Goal: Task Accomplishment & Management: Manage account settings

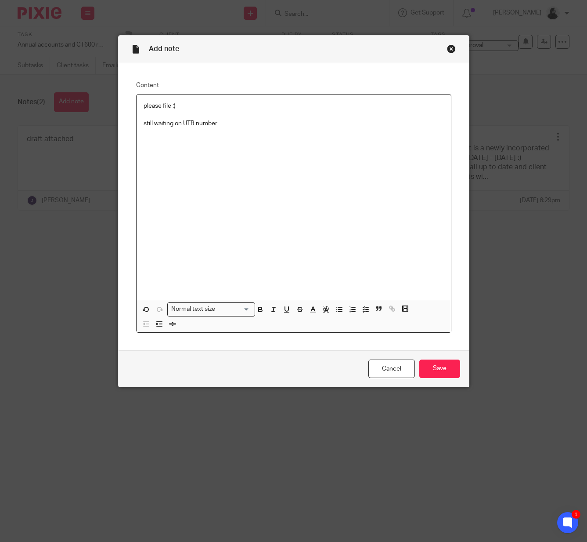
click at [453, 47] on div "Close this dialog window" at bounding box center [451, 48] width 9 height 9
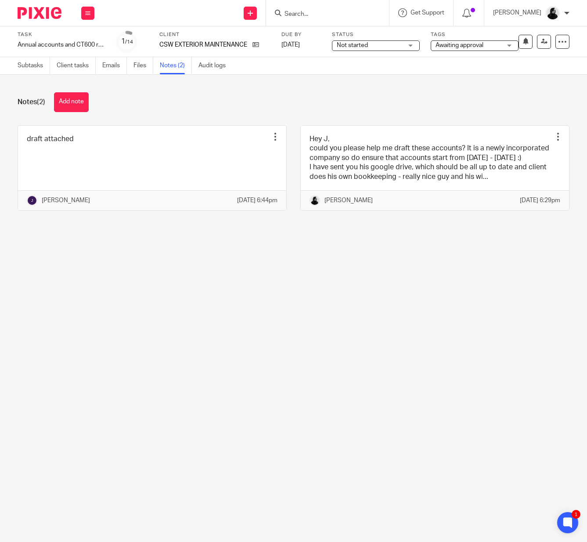
click at [335, 18] on div at bounding box center [327, 13] width 123 height 26
click at [328, 11] on input "Search" at bounding box center [323, 15] width 79 height 8
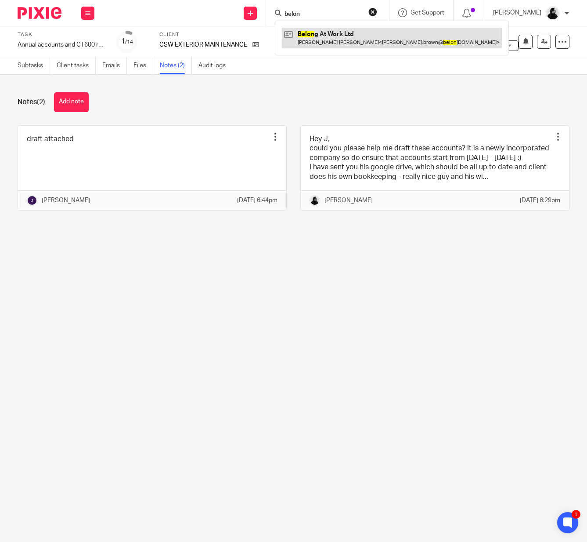
type input "belon"
click at [345, 40] on link at bounding box center [392, 38] width 220 height 20
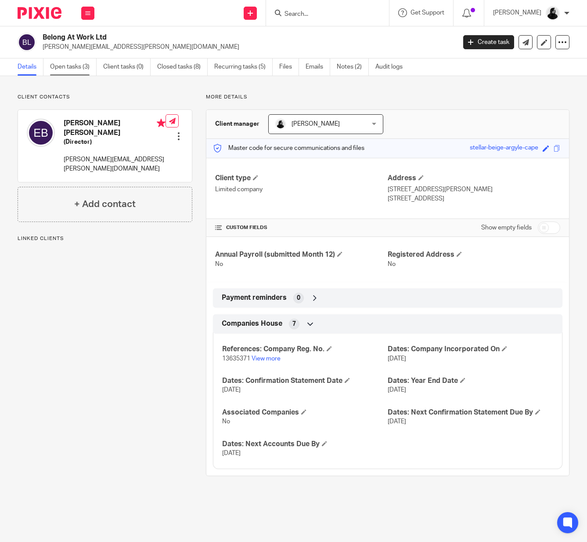
click at [90, 69] on link "Open tasks (3)" at bounding box center [73, 66] width 47 height 17
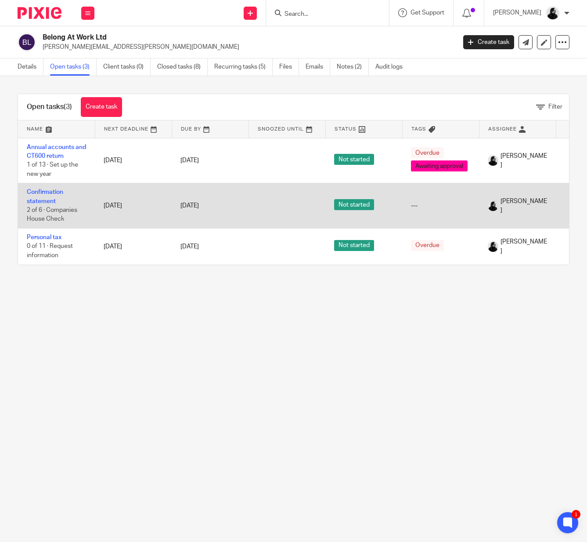
scroll to position [0, 64]
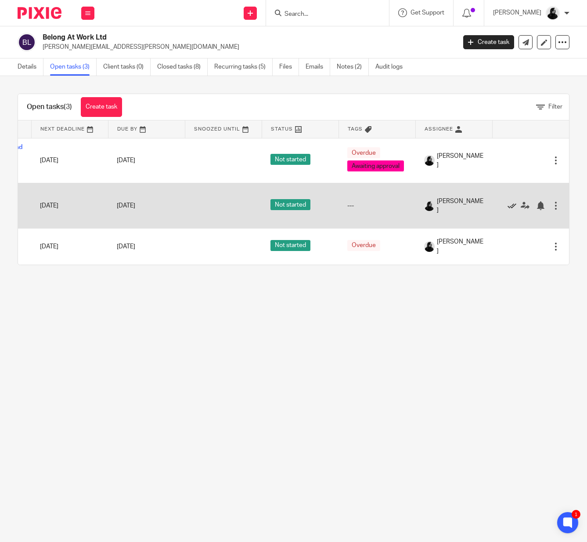
click at [510, 207] on icon at bounding box center [512, 205] width 9 height 9
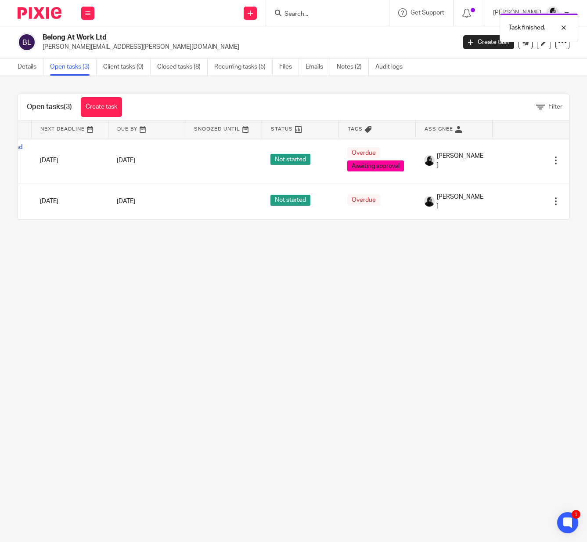
scroll to position [0, 0]
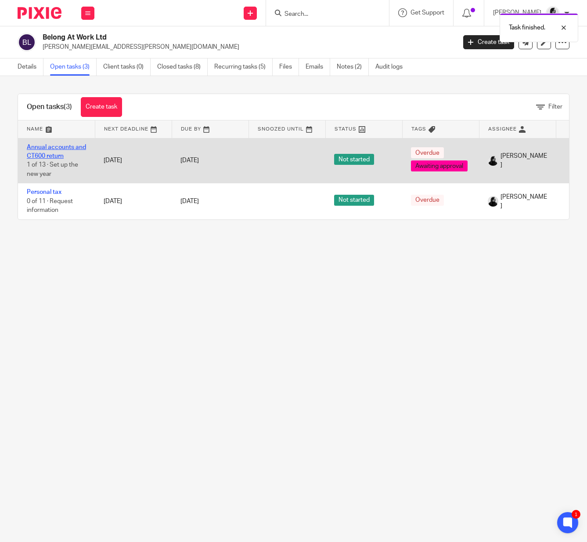
click at [44, 145] on link "Annual accounts and CT600 return" at bounding box center [56, 151] width 59 height 15
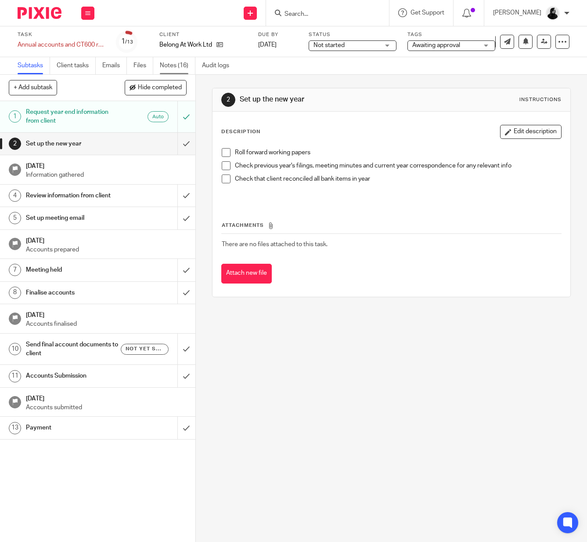
click at [165, 66] on link "Notes (16)" at bounding box center [178, 65] width 36 height 17
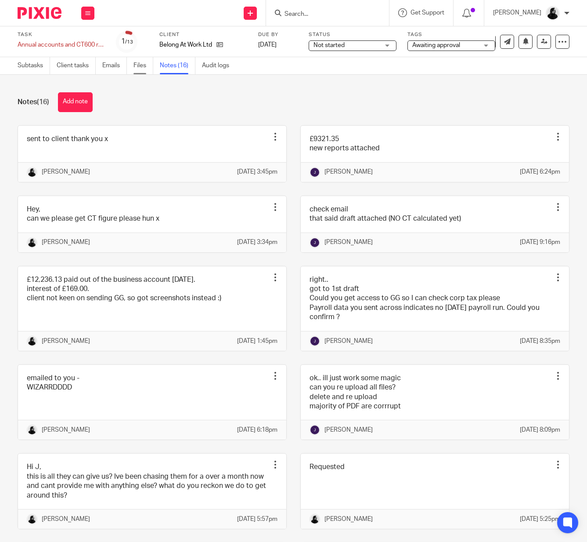
click at [135, 68] on link "Files" at bounding box center [144, 65] width 20 height 17
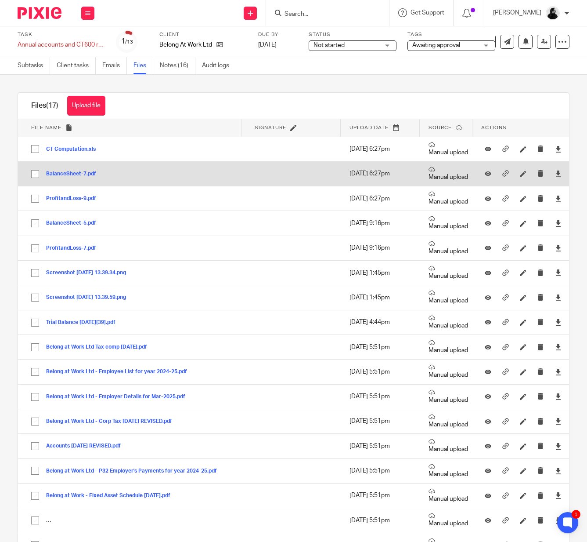
click at [71, 170] on div "BalanceSheet-7.pdf" at bounding box center [74, 173] width 57 height 9
click at [71, 175] on button "BalanceSheet-7.pdf" at bounding box center [74, 174] width 57 height 6
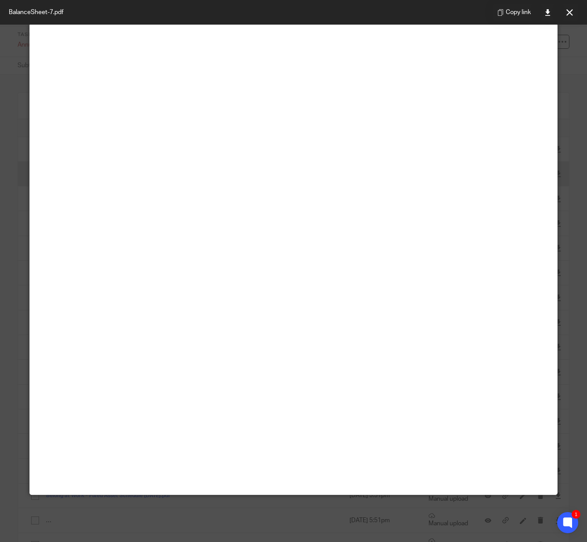
scroll to position [62, 0]
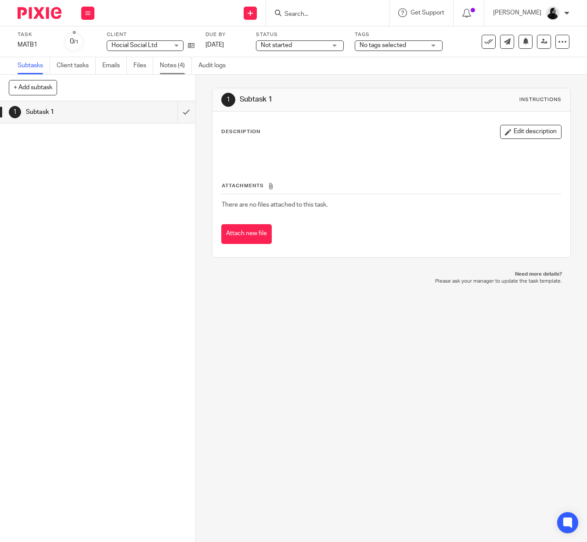
click at [179, 66] on link "Notes (4)" at bounding box center [176, 65] width 32 height 17
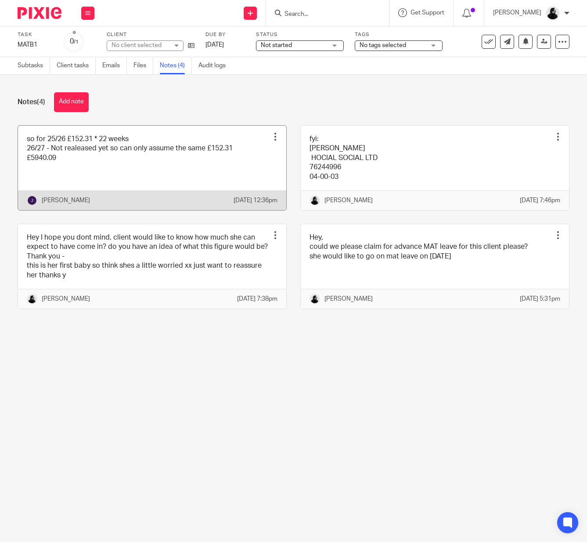
click at [90, 156] on link at bounding box center [152, 168] width 268 height 84
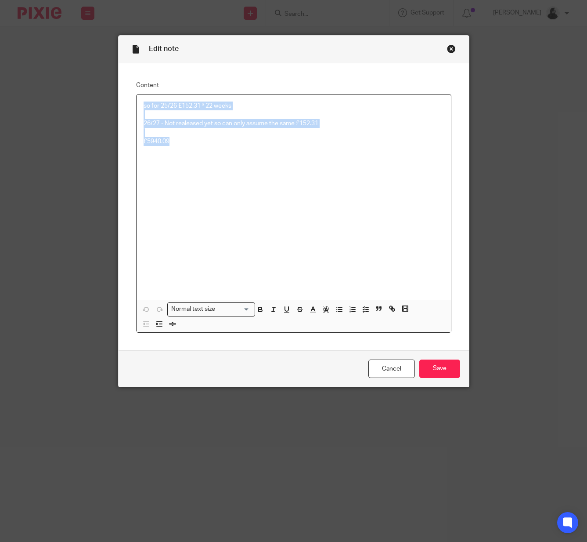
drag, startPoint x: 230, startPoint y: 145, endPoint x: 130, endPoint y: 83, distance: 116.8
click at [130, 83] on div "Content so for 25/26 £152.31 * 22 weeks 26/27 - Not realeased yet so can only a…" at bounding box center [294, 206] width 351 height 287
click at [177, 145] on p "£5940.09" at bounding box center [294, 141] width 300 height 9
drag, startPoint x: 183, startPoint y: 144, endPoint x: 114, endPoint y: 144, distance: 68.5
click at [114, 144] on div "Edit note Content so for 25/26 £152.31 * 22 weeks 26/27 - Not realeased yet so …" at bounding box center [293, 271] width 587 height 542
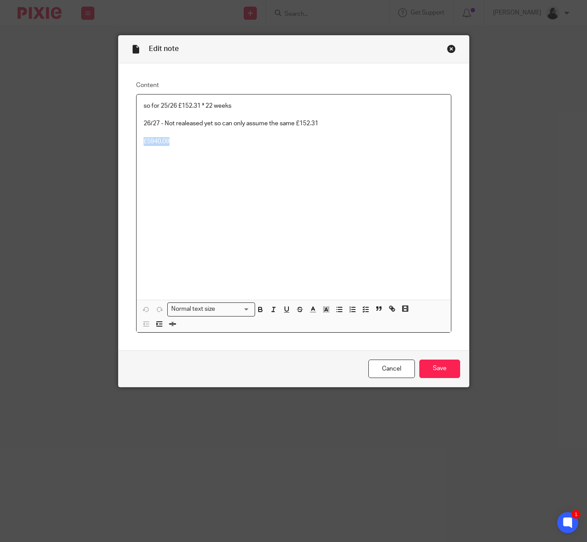
copy p "£5940.09"
click at [197, 152] on div "so for 25/26 £152.31 * 22 weeks 26/27 - Not realeased yet so can only assume th…" at bounding box center [294, 197] width 315 height 206
drag, startPoint x: 197, startPoint y: 146, endPoint x: 136, endPoint y: 62, distance: 103.9
click at [136, 62] on form "Edit note Content so for 25/26 £152.31 * 22 weeks 26/27 - Not realeased yet so …" at bounding box center [294, 211] width 351 height 351
copy div "so for 25/26 £152.31 * 22 weeks 26/27 - Not realeased yet so can only assume th…"
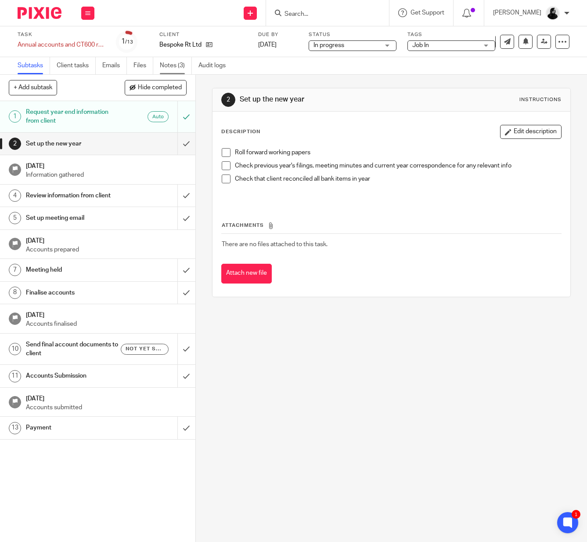
click at [162, 68] on link "Notes (3)" at bounding box center [176, 65] width 32 height 17
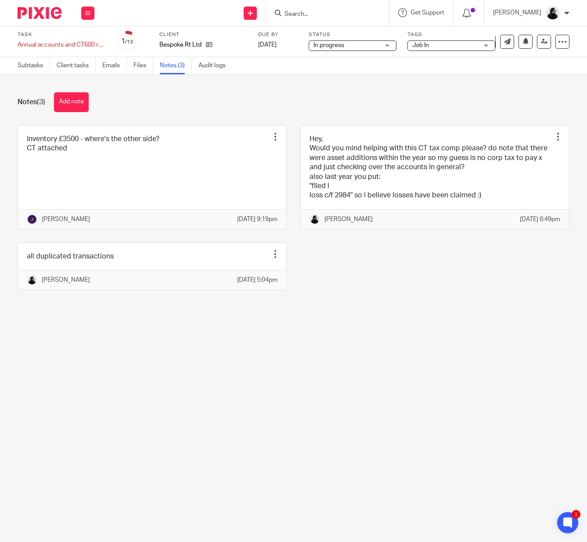
click at [470, 56] on div "Task Annual accounts and CT600 return Save Annual accounts and CT600 return 1 /…" at bounding box center [293, 41] width 587 height 31
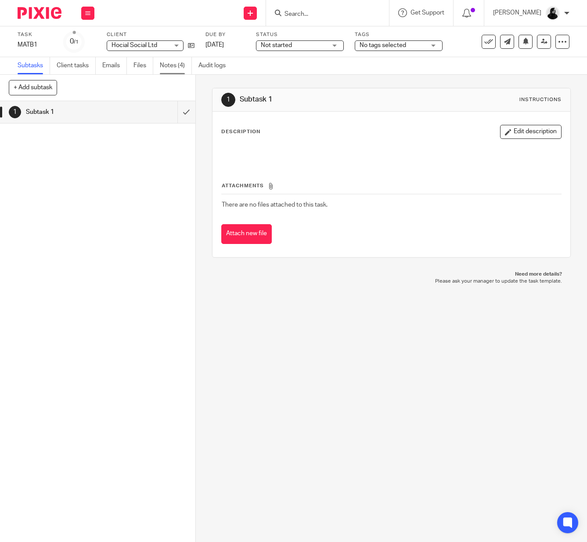
click at [184, 72] on link "Notes (4)" at bounding box center [176, 65] width 32 height 17
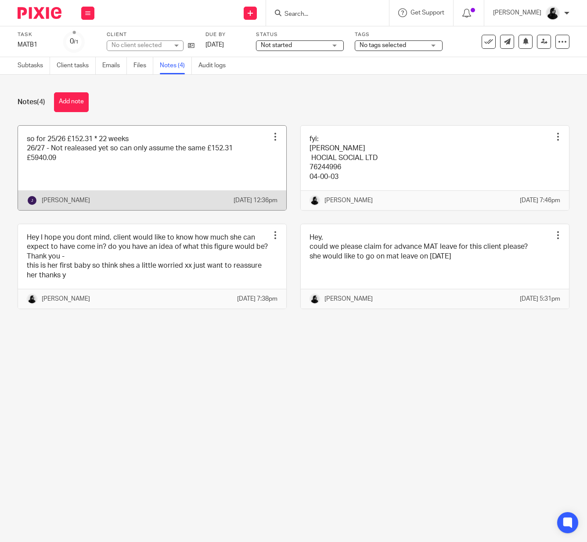
click at [103, 196] on link at bounding box center [152, 168] width 268 height 84
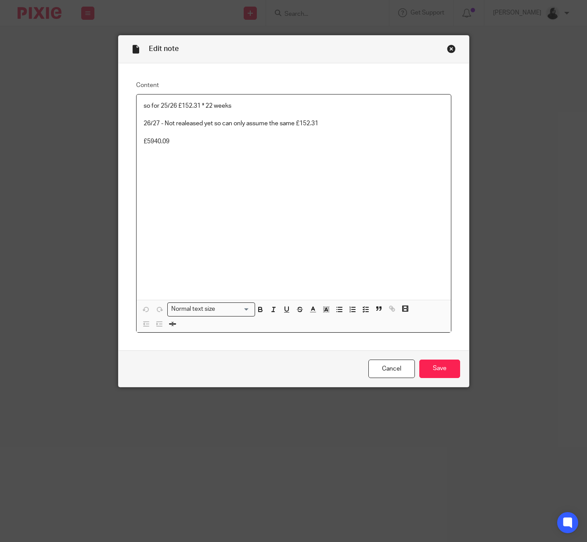
click at [210, 131] on p at bounding box center [294, 132] width 300 height 9
drag, startPoint x: 191, startPoint y: 145, endPoint x: 73, endPoint y: 145, distance: 117.7
click at [73, 145] on div "Edit note Content so for 25/26 £152.31 * 22 weeks 26/27 - Not realeased yet so …" at bounding box center [293, 271] width 587 height 542
copy p "£5940.09"
click at [448, 47] on div "Close this dialog window" at bounding box center [451, 48] width 9 height 9
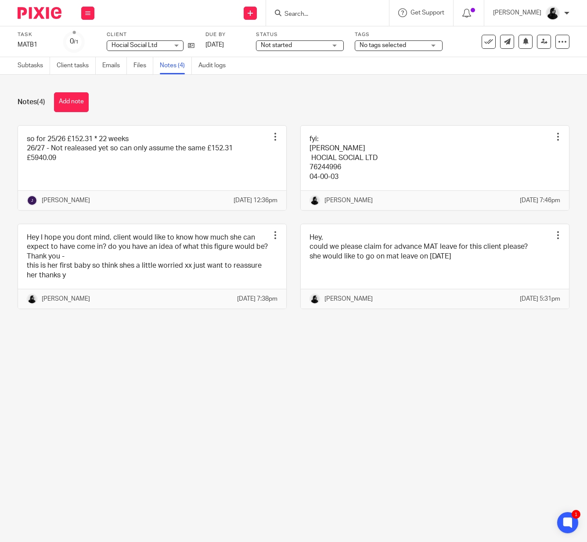
click at [317, 15] on input "Search" at bounding box center [323, 15] width 79 height 8
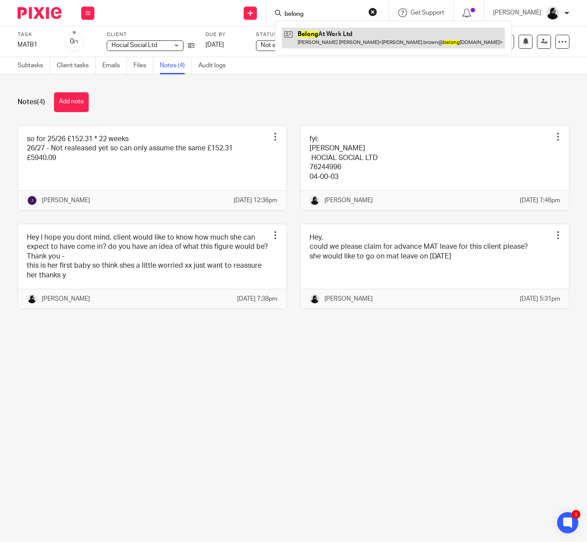
type input "belong"
click at [322, 37] on link at bounding box center [393, 38] width 223 height 20
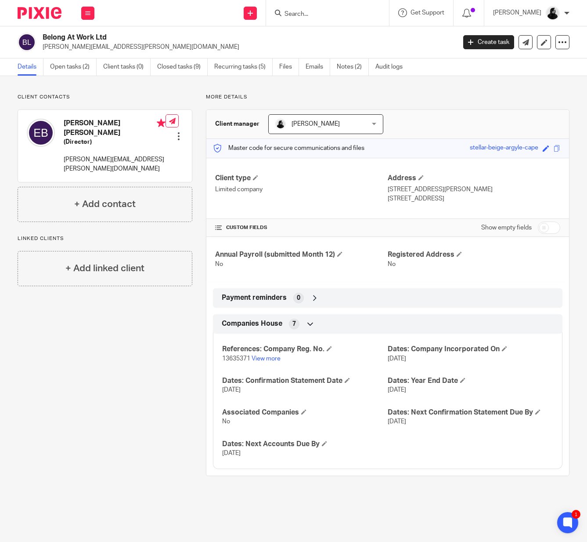
click at [77, 76] on div "Client contacts Emma Jane Brown (Director) emma.brown@belongatwork.co.uk Edit c…" at bounding box center [293, 284] width 587 height 417
click at [78, 70] on link "Open tasks (2)" at bounding box center [73, 66] width 47 height 17
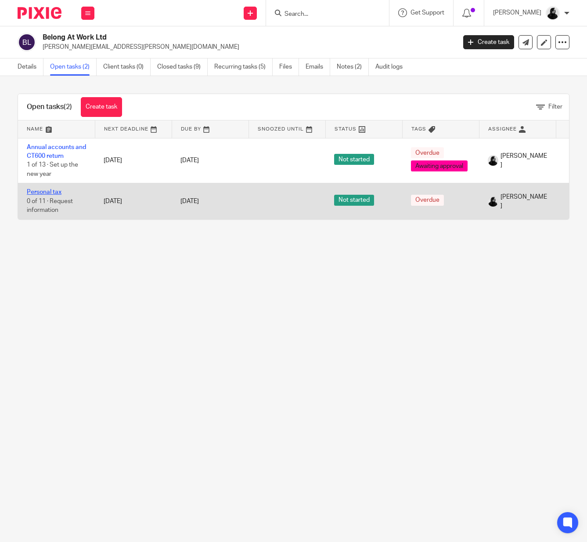
click at [52, 192] on link "Personal tax" at bounding box center [44, 192] width 35 height 6
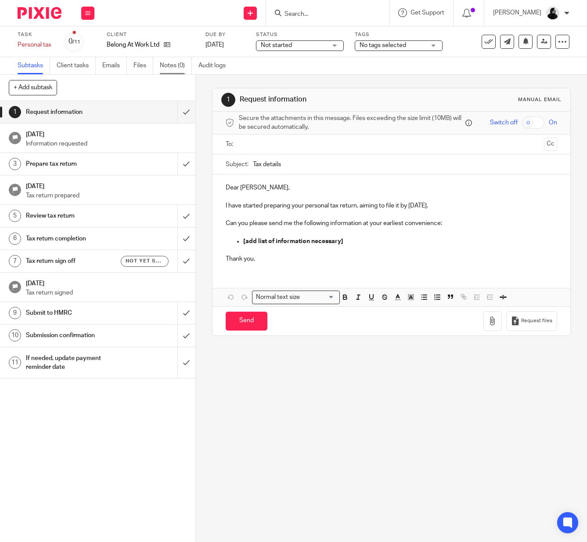
click at [176, 66] on link "Notes (0)" at bounding box center [176, 65] width 32 height 17
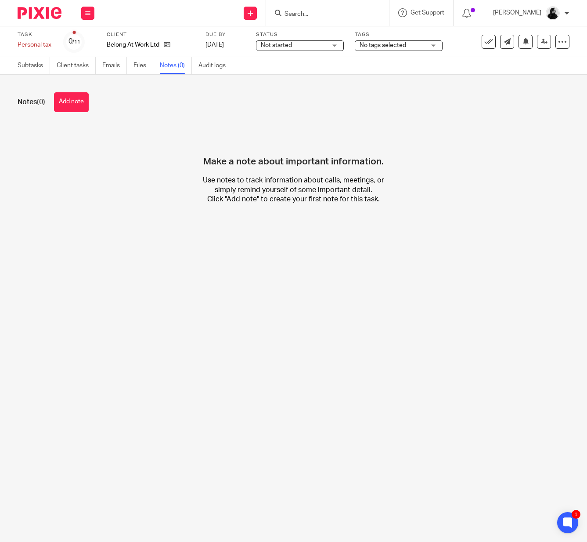
click at [219, 147] on h4 "Make a note about important information." at bounding box center [293, 146] width 181 height 42
click at [83, 108] on button "Add note" at bounding box center [71, 102] width 35 height 20
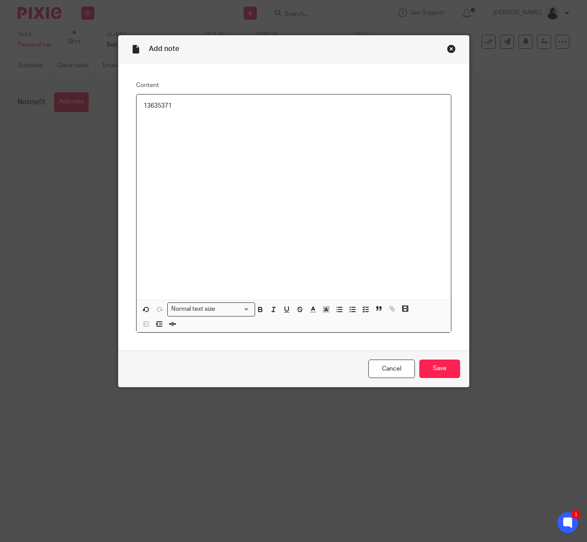
click at [198, 114] on p at bounding box center [294, 114] width 300 height 9
drag, startPoint x: 198, startPoint y: 111, endPoint x: 60, endPoint y: 77, distance: 141.5
click at [60, 77] on div "Add note Content 13635371 Normal text size Loading... Remove Edit Insert new vi…" at bounding box center [293, 271] width 587 height 542
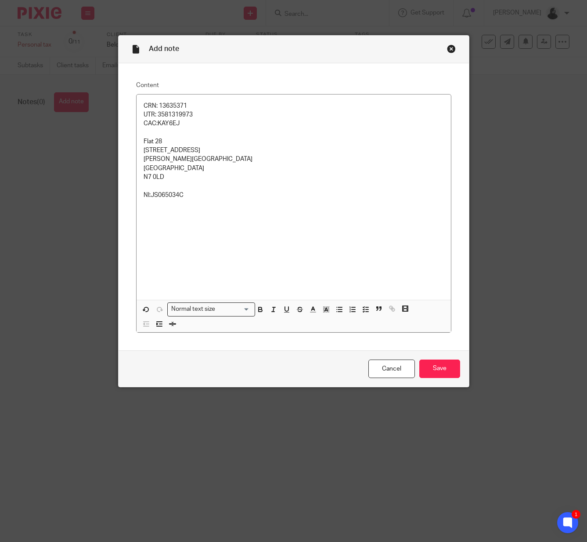
click at [446, 379] on div "Cancel Save" at bounding box center [294, 368] width 351 height 37
click at [446, 371] on input "Save" at bounding box center [440, 368] width 41 height 19
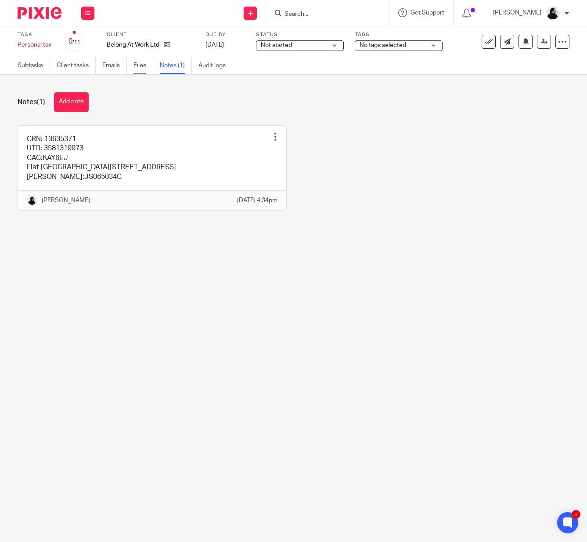
click at [139, 68] on link "Files" at bounding box center [144, 65] width 20 height 17
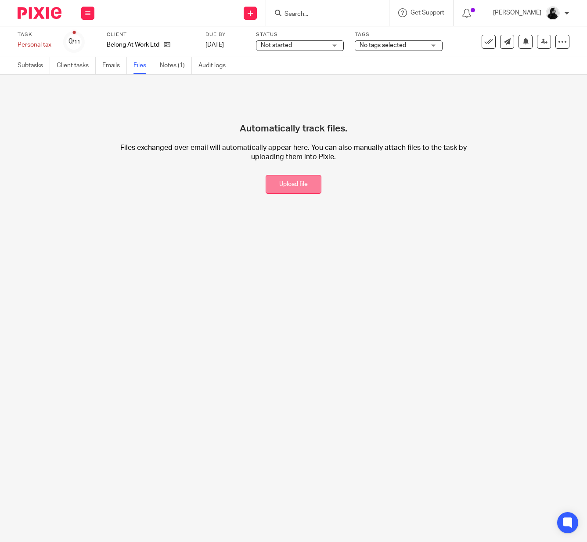
click at [299, 182] on button "Upload file" at bounding box center [294, 184] width 56 height 19
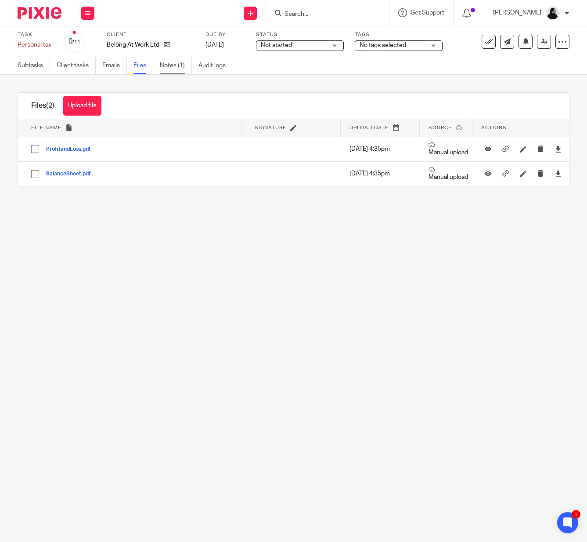
click at [178, 69] on link "Notes (1)" at bounding box center [176, 65] width 32 height 17
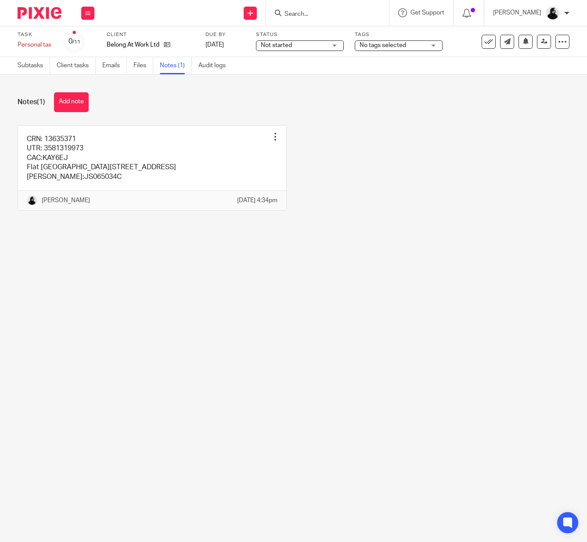
click at [458, 204] on div "CRN: 13635371 UTR: 3581319973 CAC:KAY6EJ Flat 28 1 Dalmeny Avenue Ada Lewis Hou…" at bounding box center [287, 174] width 566 height 98
click at [546, 46] on link at bounding box center [544, 42] width 14 height 14
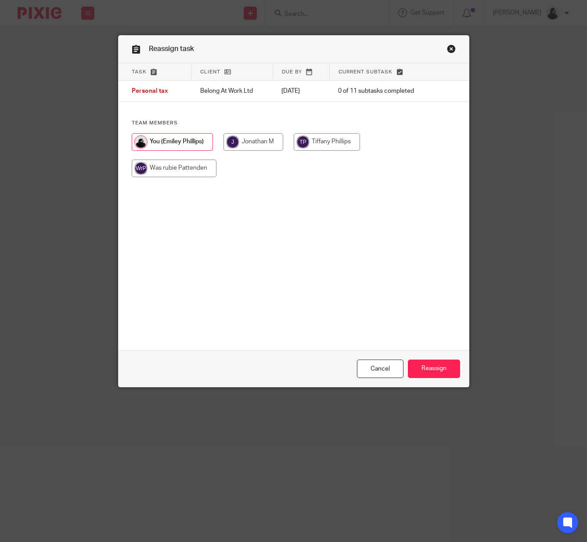
click at [256, 143] on input "radio" at bounding box center [254, 142] width 60 height 18
radio input "true"
click at [460, 375] on input "Reassign" at bounding box center [434, 368] width 52 height 19
